Goal: Task Accomplishment & Management: Manage account settings

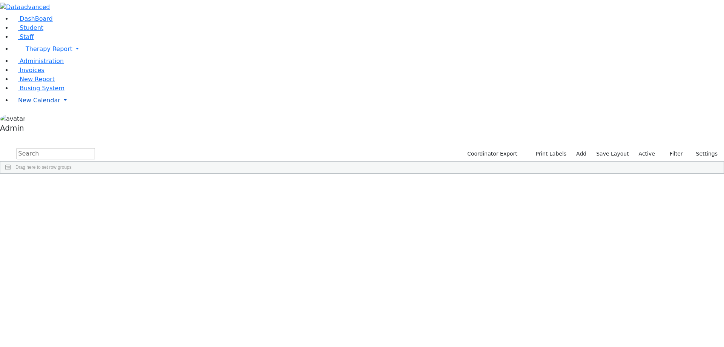
click at [28, 52] on span "New Calendar" at bounding box center [49, 48] width 47 height 7
click at [29, 119] on span "Calendar" at bounding box center [29, 115] width 27 height 7
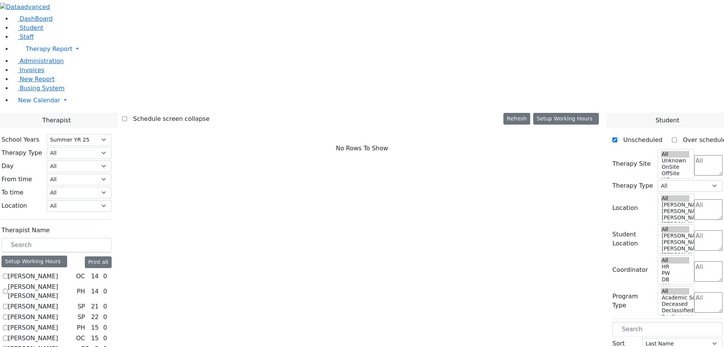
select select "211"
click at [58, 272] on label "[PERSON_NAME]" at bounding box center [33, 276] width 50 height 9
click at [8, 273] on input "[PERSON_NAME]" at bounding box center [5, 275] width 5 height 5
checkbox input "true"
select select "1"
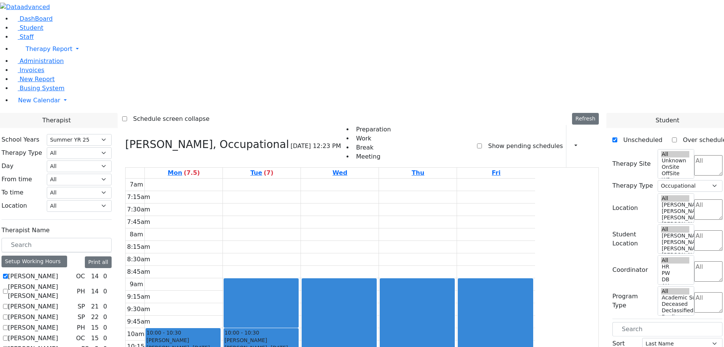
click at [74, 282] on label "[PERSON_NAME] [PERSON_NAME]" at bounding box center [41, 291] width 66 height 18
click at [8, 289] on input "[PERSON_NAME] [PERSON_NAME]" at bounding box center [5, 291] width 5 height 5
checkbox input "true"
select select
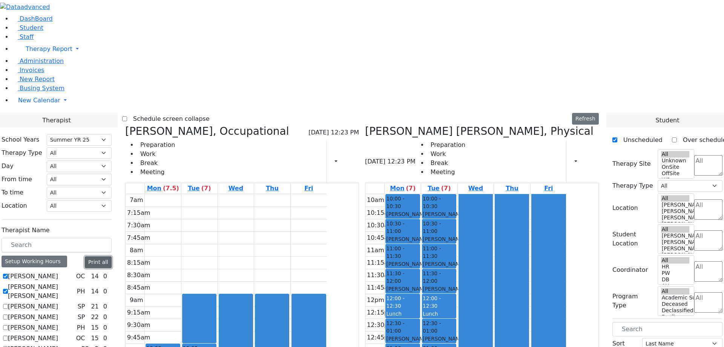
click at [112, 256] on button "Print all" at bounding box center [98, 262] width 27 height 12
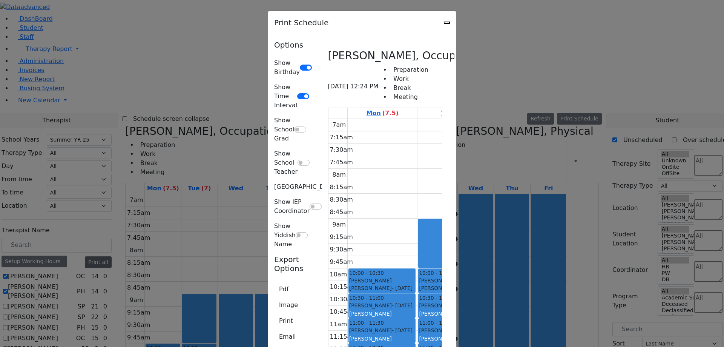
scroll to position [37, 0]
click at [456, 21] on div "Print Schedule" at bounding box center [362, 22] width 188 height 23
click at [447, 23] on icon "Close" at bounding box center [447, 23] width 0 height 0
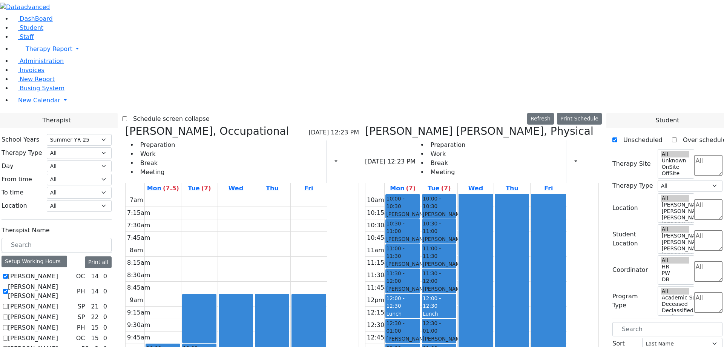
click at [74, 282] on label "[PERSON_NAME] [PERSON_NAME]" at bounding box center [41, 291] width 66 height 18
click at [8, 289] on input "[PERSON_NAME] [PERSON_NAME]" at bounding box center [5, 291] width 5 height 5
checkbox input "false"
select select "1"
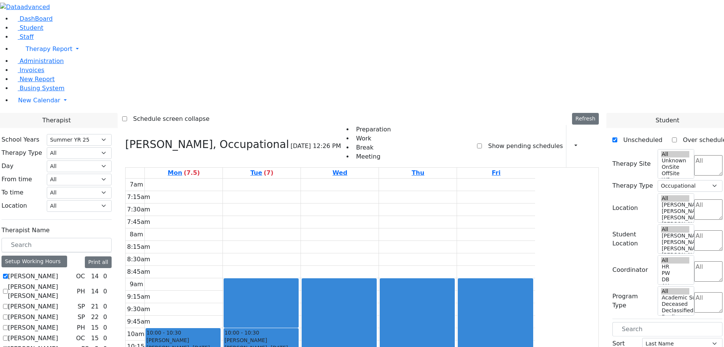
click at [58, 333] on label "[PERSON_NAME]" at bounding box center [33, 337] width 50 height 9
click at [8, 335] on input "[PERSON_NAME]" at bounding box center [5, 337] width 5 height 5
checkbox input "true"
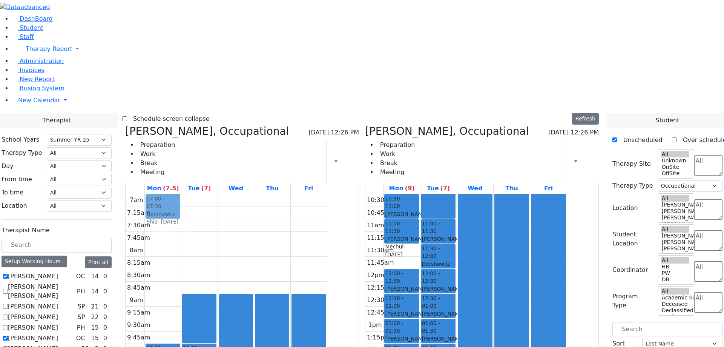
drag, startPoint x: 444, startPoint y: 115, endPoint x: 238, endPoint y: 68, distance: 211.1
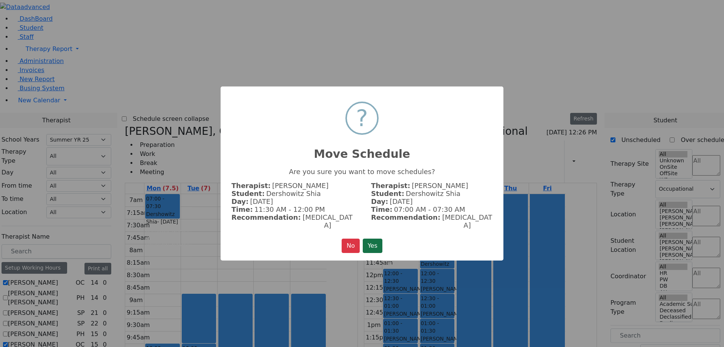
click at [377, 243] on button "Yes" at bounding box center [373, 245] width 20 height 14
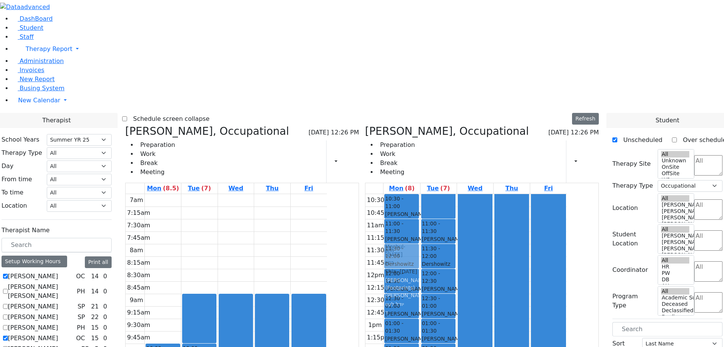
drag, startPoint x: 234, startPoint y: 65, endPoint x: 447, endPoint y: 113, distance: 218.1
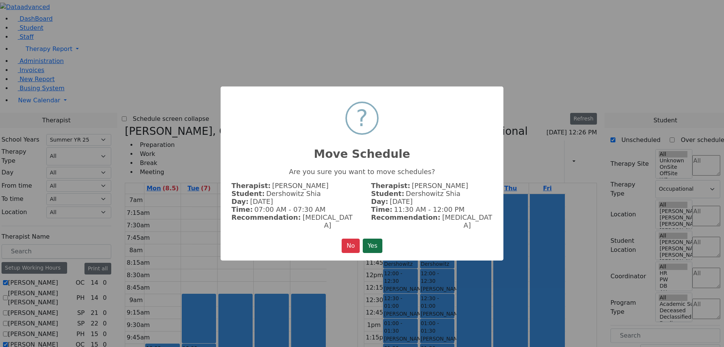
click at [375, 240] on button "Yes" at bounding box center [373, 245] width 20 height 14
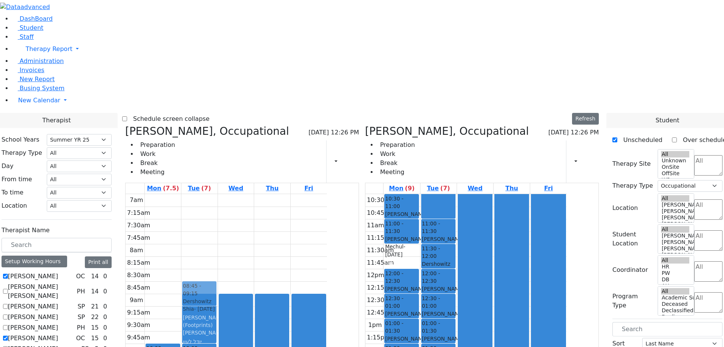
drag, startPoint x: 448, startPoint y: 113, endPoint x: 291, endPoint y: 146, distance: 160.0
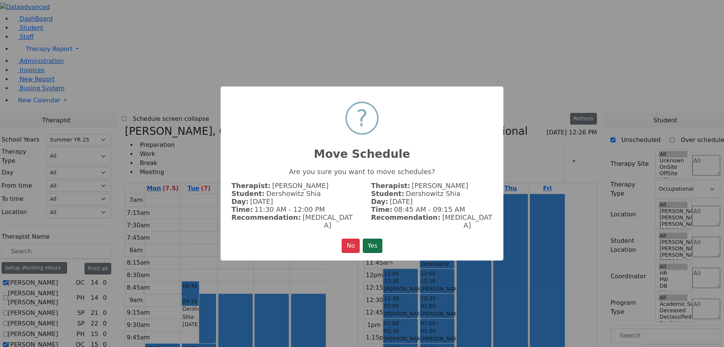
click at [371, 238] on button "Yes" at bounding box center [373, 245] width 20 height 14
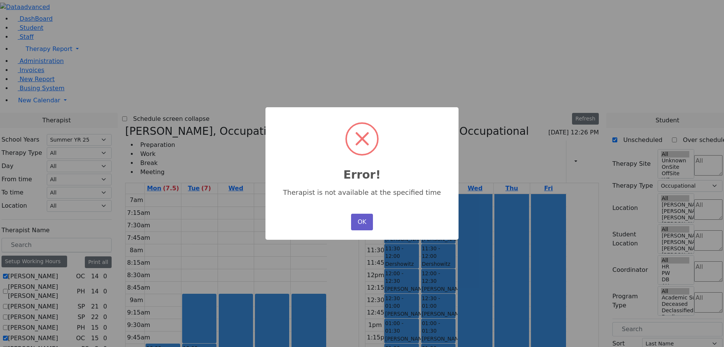
click at [358, 218] on button "OK" at bounding box center [362, 221] width 22 height 17
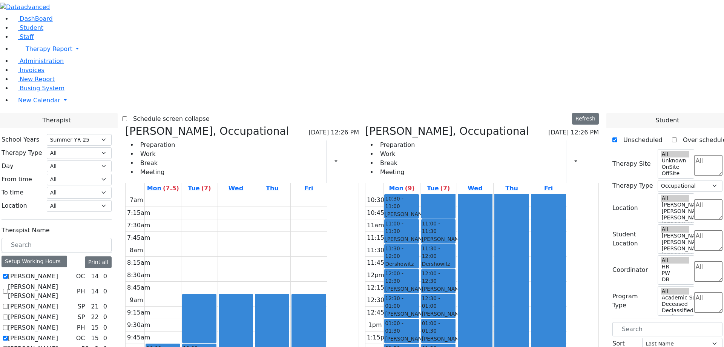
click at [350, 158] on icon at bounding box center [350, 161] width 0 height 7
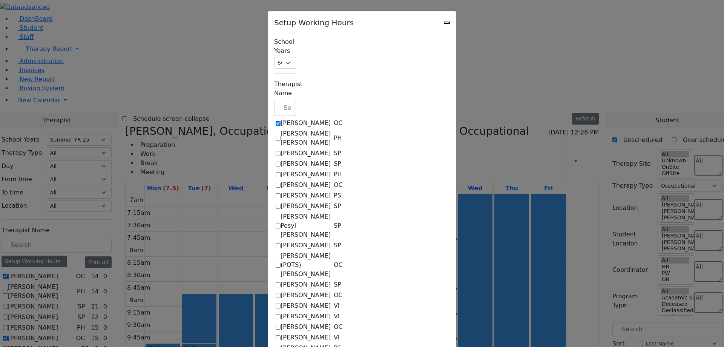
checkbox input "true"
select select "14:00:00"
select select "33"
select select "15:00:00"
select select "17:00:00"
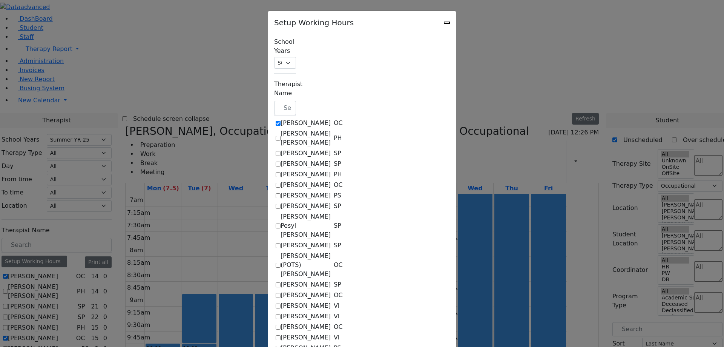
select select "1"
select select "10:00:00"
select select "14:00:00"
select select "33"
select select "15:00:00"
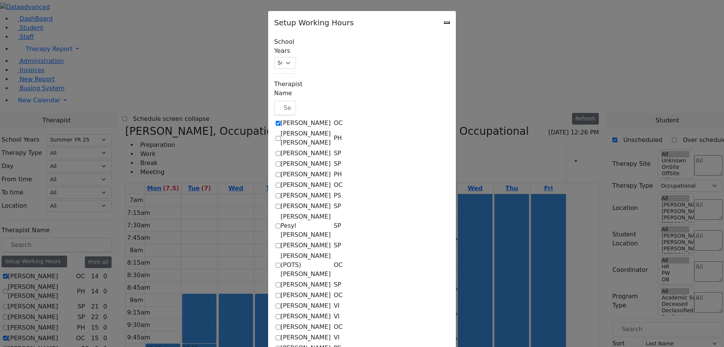
select select "15:00:00"
select select "17:00:00"
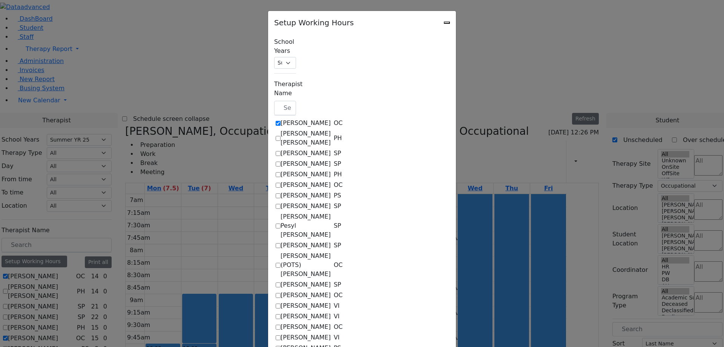
select select "17:00:00"
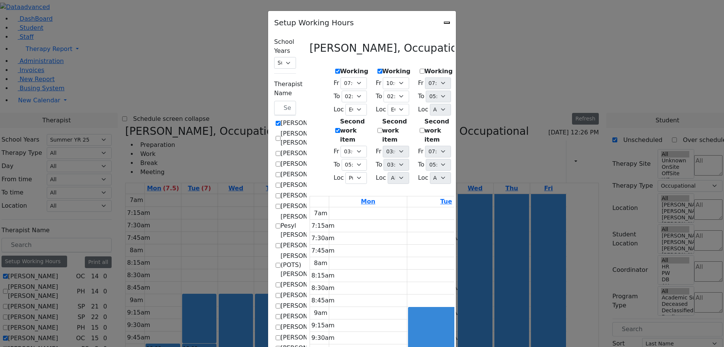
click at [447, 23] on icon "Close" at bounding box center [447, 23] width 0 height 0
checkbox input "false"
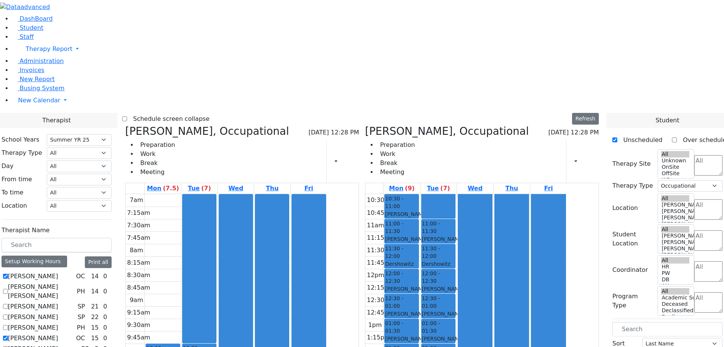
select select "211"
select select "1"
click at [145, 293] on td "9am" at bounding box center [135, 299] width 19 height 12
select select "211"
select select "1"
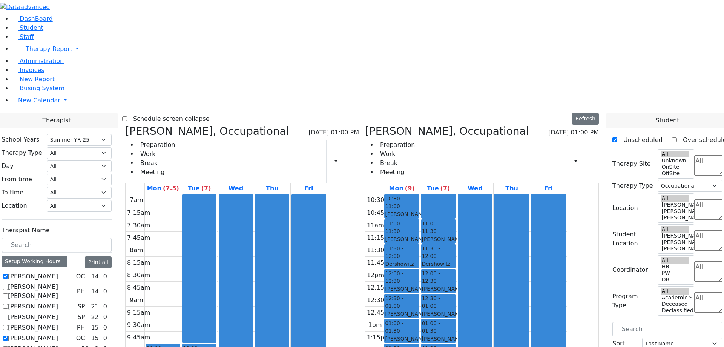
select select "211"
select select "1"
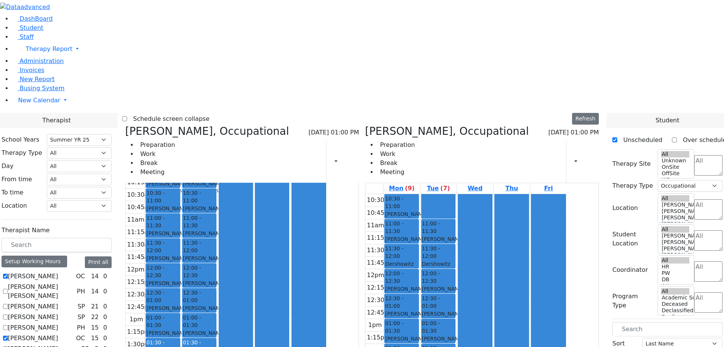
scroll to position [207, 0]
click at [112, 256] on button "Print all" at bounding box center [98, 262] width 27 height 12
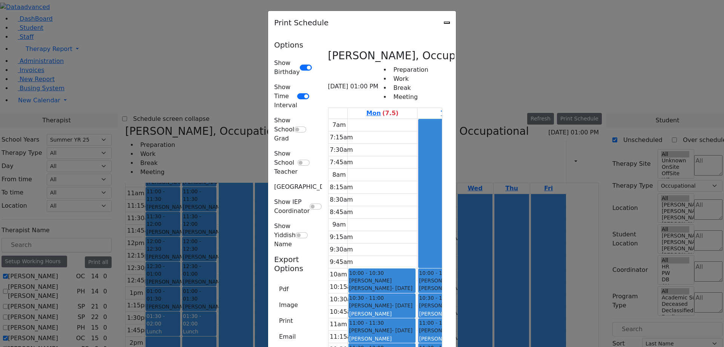
scroll to position [1448, 0]
click at [274, 298] on button "Image" at bounding box center [288, 305] width 29 height 14
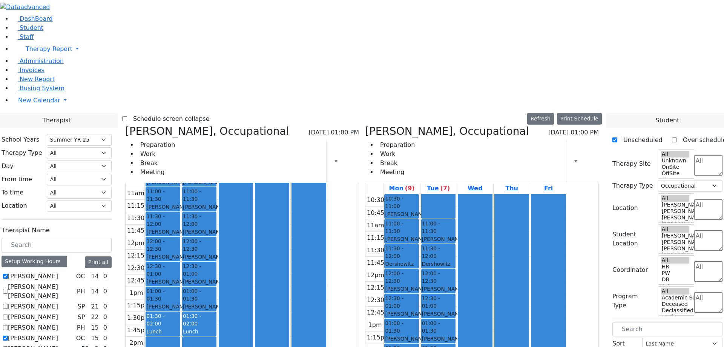
select select "211"
select select "1"
click at [338, 155] on button "button" at bounding box center [334, 161] width 8 height 13
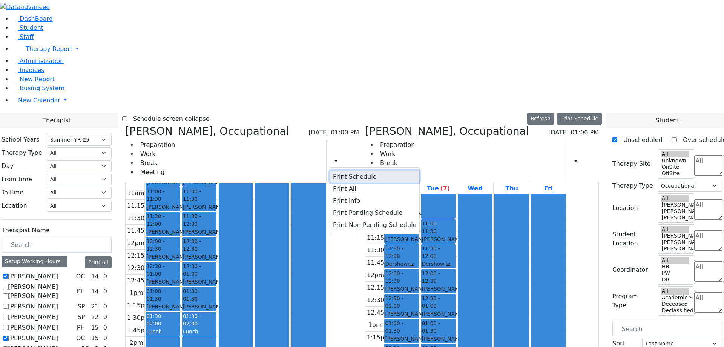
click at [369, 170] on button "Print Schedule" at bounding box center [374, 176] width 89 height 12
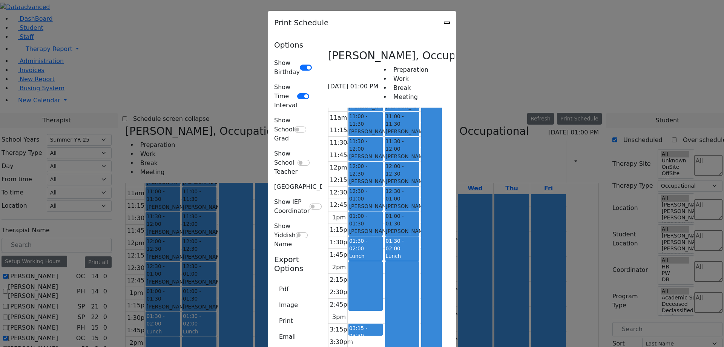
scroll to position [0, 0]
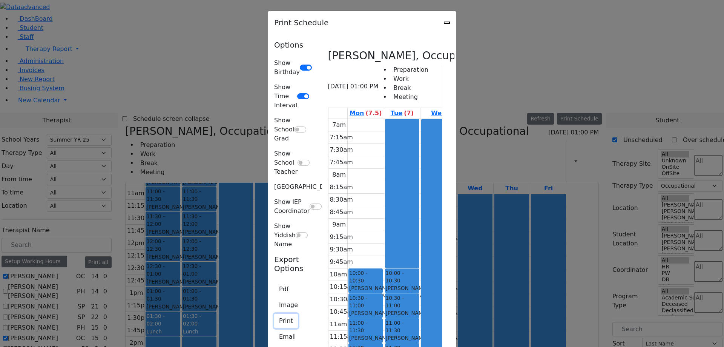
click at [274, 313] on button "Print" at bounding box center [286, 320] width 24 height 14
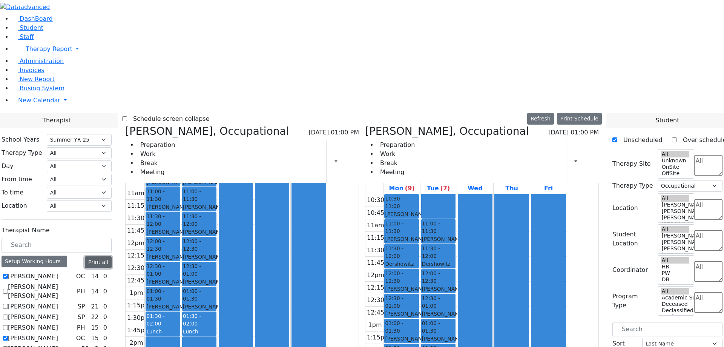
click at [112, 256] on button "Print all" at bounding box center [98, 262] width 27 height 12
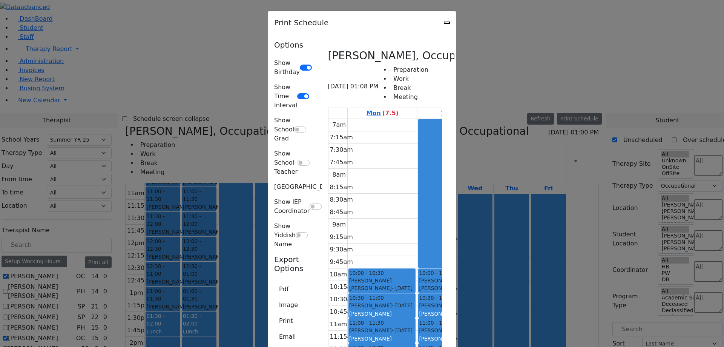
scroll to position [2430, 0]
click at [274, 313] on button "Print" at bounding box center [286, 320] width 24 height 14
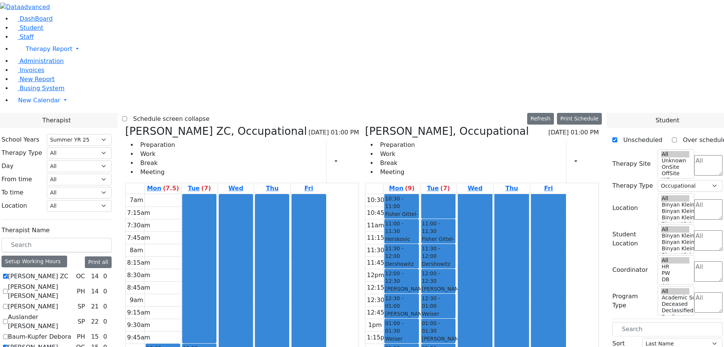
select select "211"
select select "1"
select select "211"
select select "1"
click at [112, 256] on button "Print all" at bounding box center [98, 262] width 27 height 12
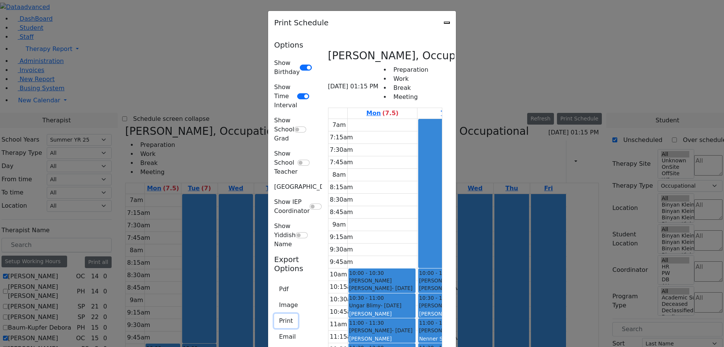
click at [274, 313] on button "Print" at bounding box center [286, 320] width 24 height 14
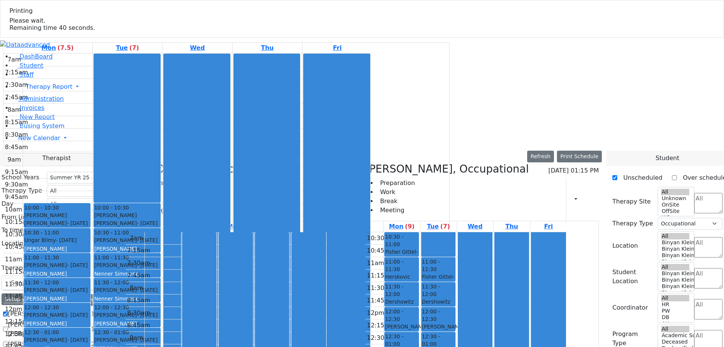
select select "211"
select select "1"
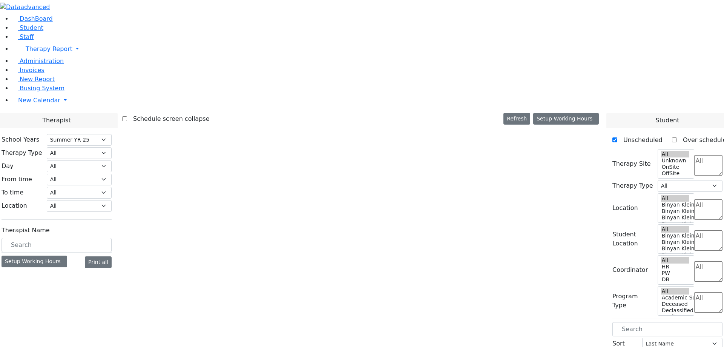
select select "211"
select select "1"
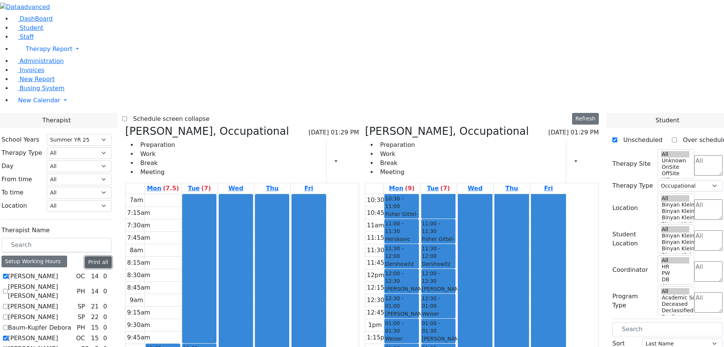
click at [112, 256] on button "Print all" at bounding box center [98, 262] width 27 height 12
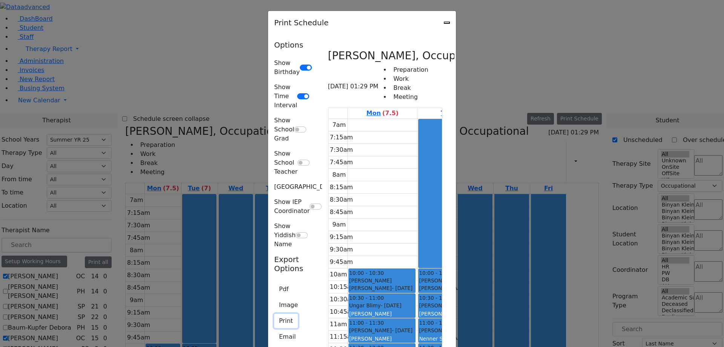
click at [274, 313] on button "Print" at bounding box center [286, 320] width 24 height 14
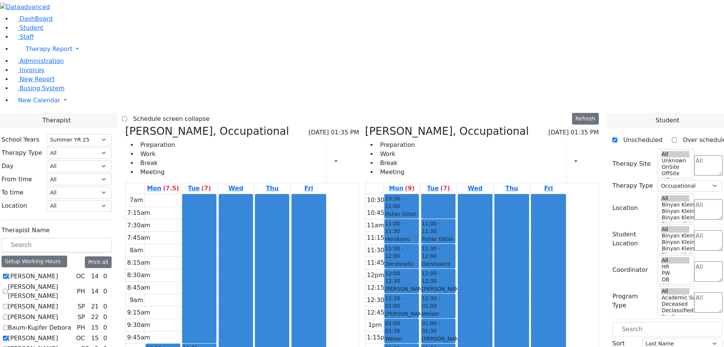
select select "211"
select select "1"
click at [112, 256] on button "Print all" at bounding box center [98, 262] width 27 height 12
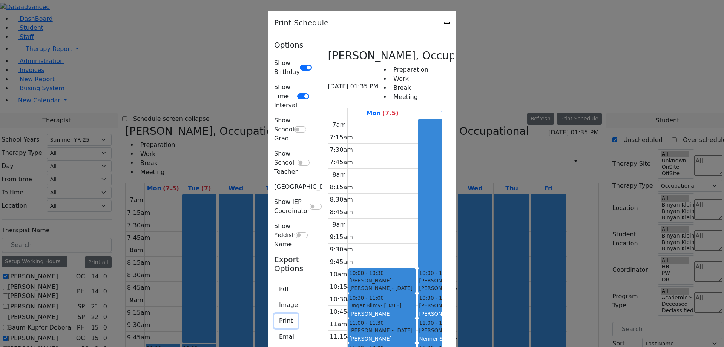
click at [274, 313] on button "Print" at bounding box center [286, 320] width 24 height 14
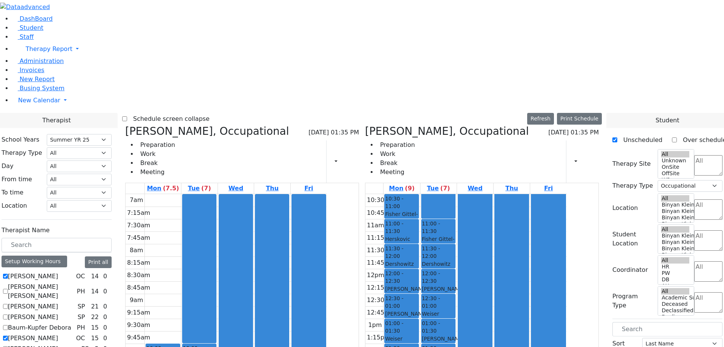
click at [457, 316] on div "Mon (9) Tue (7) Wed Thu Fri 10:30am 10:45am 11am 11:15am 11:30am 11:45am 12pm 1…" at bounding box center [482, 334] width 234 height 303
click at [67, 255] on div "Setup Working Hours" at bounding box center [35, 261] width 66 height 12
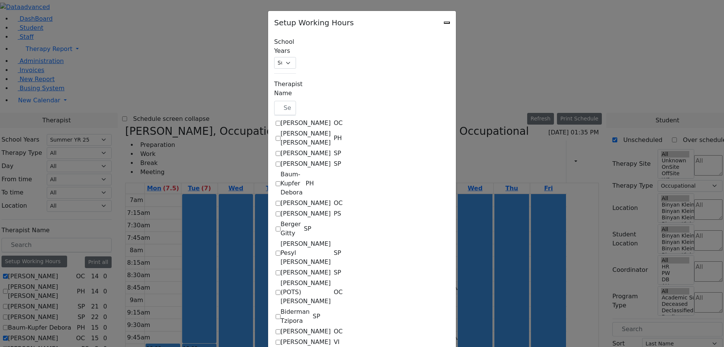
click at [281, 118] on label "[PERSON_NAME]" at bounding box center [306, 122] width 50 height 9
click at [276, 121] on input "[PERSON_NAME]" at bounding box center [278, 123] width 5 height 5
checkbox input "true"
select select "14:00:00"
select select "33"
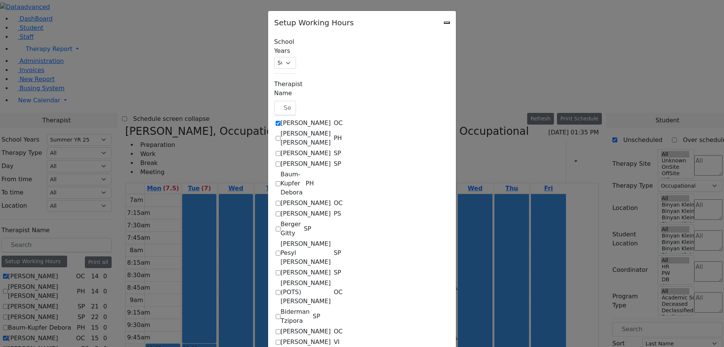
select select "15:00:00"
select select "17:00:00"
select select "1"
select select "10:00:00"
select select "14:00:00"
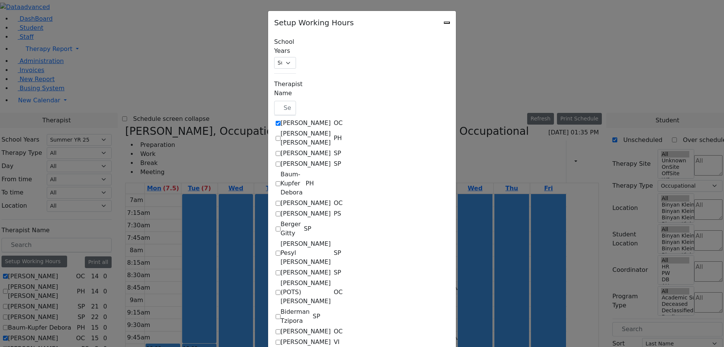
select select "33"
select select "15:00:00"
select select "17:00:00"
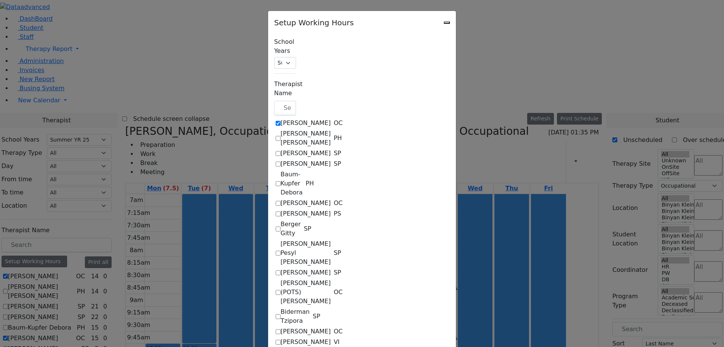
select select "17:00:00"
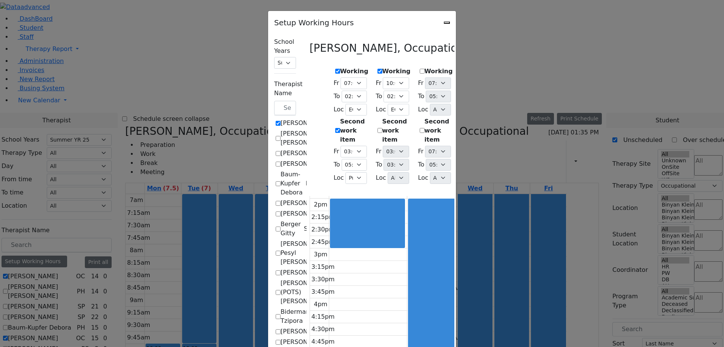
scroll to position [7, 0]
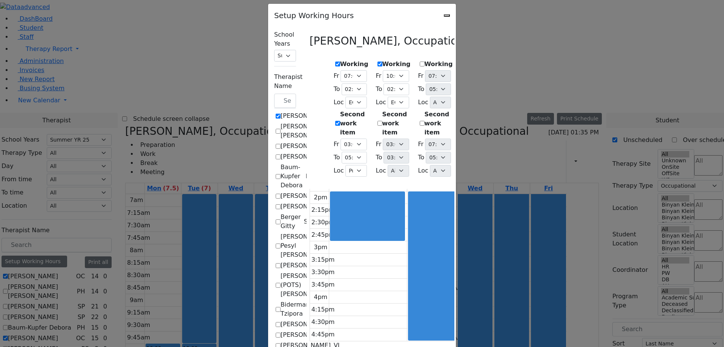
click at [447, 15] on icon "Close" at bounding box center [447, 15] width 0 height 0
checkbox input "false"
